Goal: Task Accomplishment & Management: Complete application form

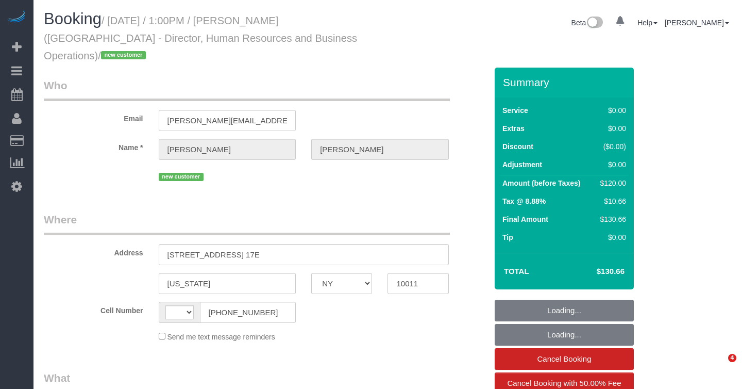
select select "NY"
select select "1"
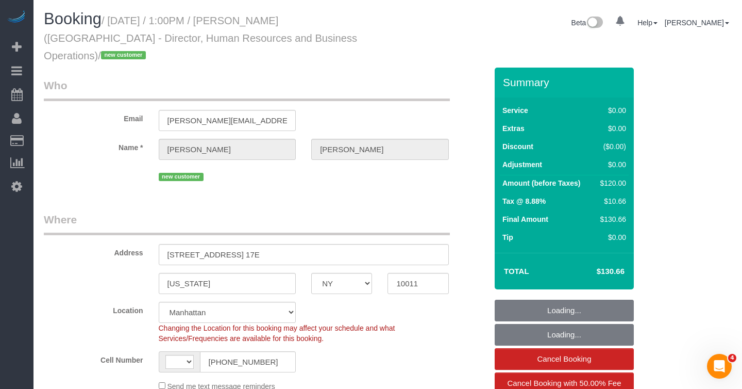
select select "string:[GEOGRAPHIC_DATA]"
select select "object:954"
select select "spot1"
select select "number:89"
select select "number:90"
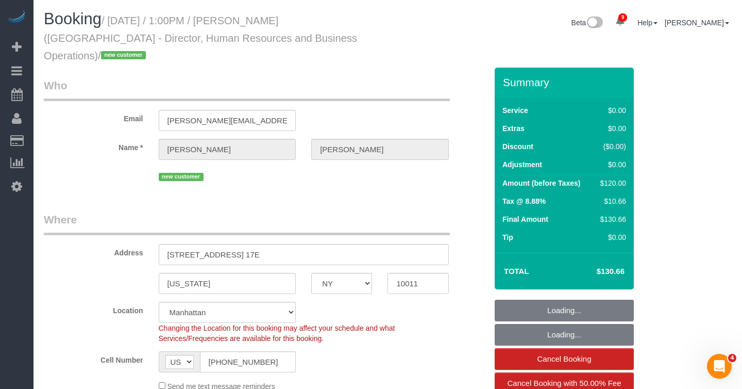
select select "number:15"
select select "number:5"
select select "1"
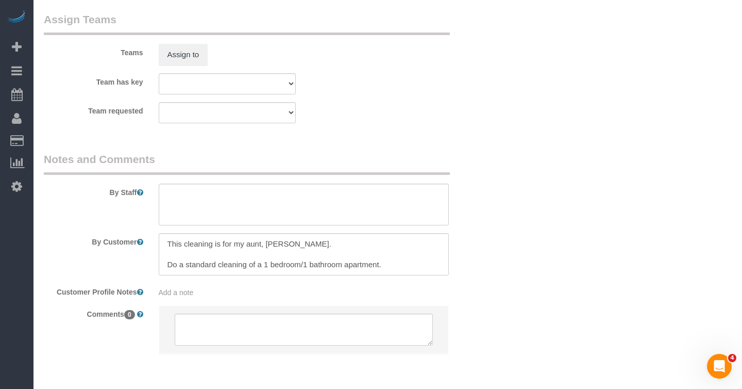
scroll to position [1384, 0]
